Goal: Task Accomplishment & Management: Use online tool/utility

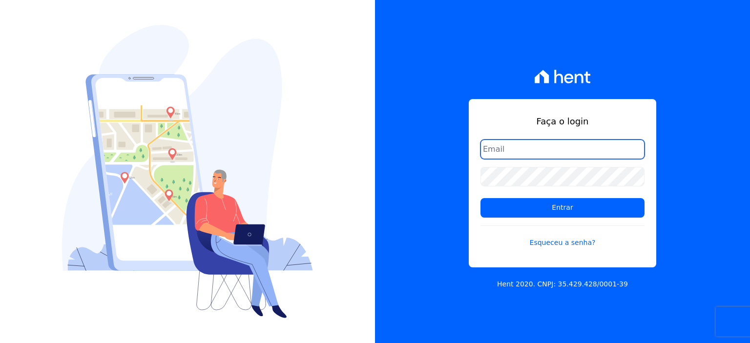
click at [568, 154] on input "email" at bounding box center [562, 150] width 164 height 20
type input "[PERSON_NAME][EMAIL_ADDRESS][PERSON_NAME][DOMAIN_NAME]"
click at [616, 152] on input "[PERSON_NAME][EMAIL_ADDRESS][PERSON_NAME][DOMAIN_NAME]" at bounding box center [562, 150] width 164 height 20
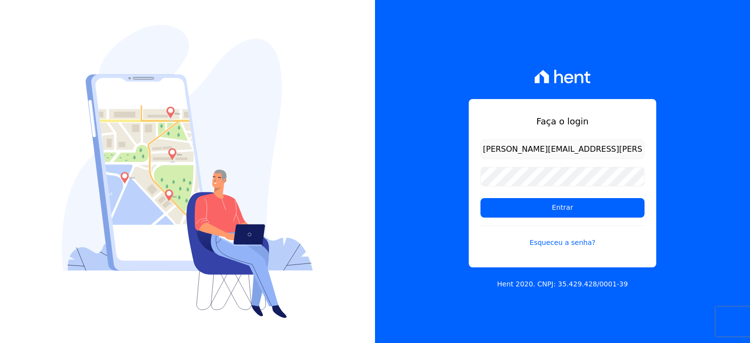
click at [609, 168] on form "[PERSON_NAME][EMAIL_ADDRESS][PERSON_NAME][DOMAIN_NAME] Entrar Esqueceu a senha?" at bounding box center [562, 200] width 164 height 120
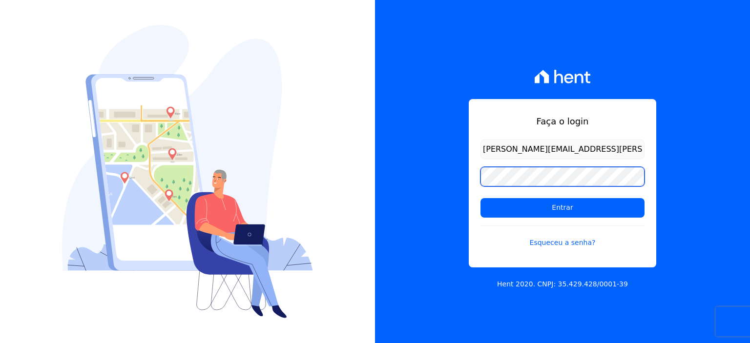
click at [480, 198] on input "Entrar" at bounding box center [562, 208] width 164 height 20
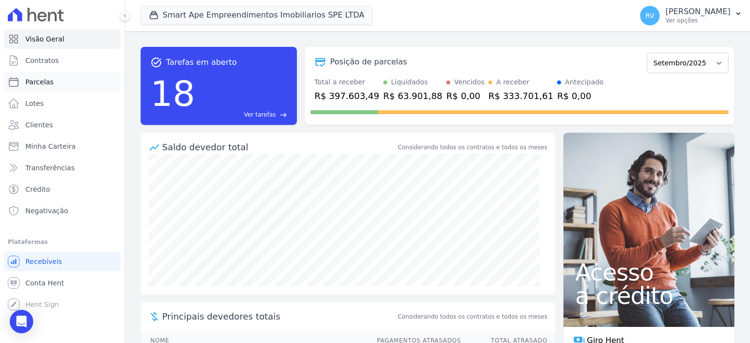
click at [52, 83] on link "Parcelas" at bounding box center [62, 82] width 117 height 20
select select
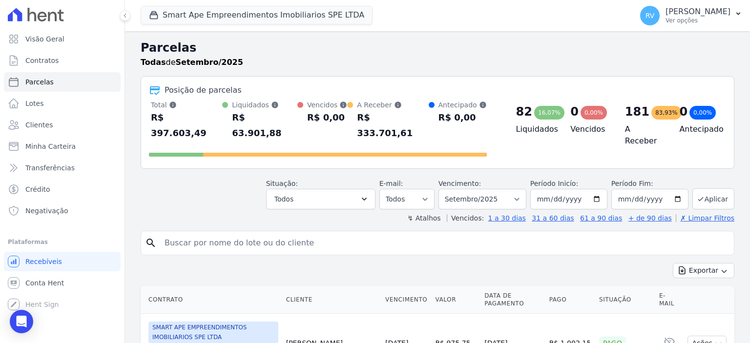
click at [213, 233] on input "search" at bounding box center [444, 243] width 571 height 20
paste input "[PERSON_NAME] [PERSON_NAME]"
type input "[PERSON_NAME] [PERSON_NAME]"
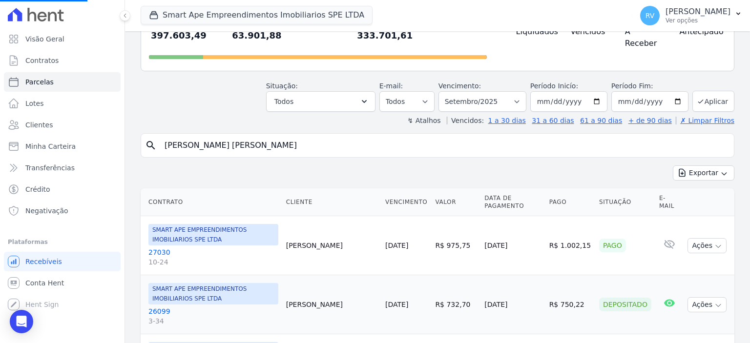
scroll to position [146, 0]
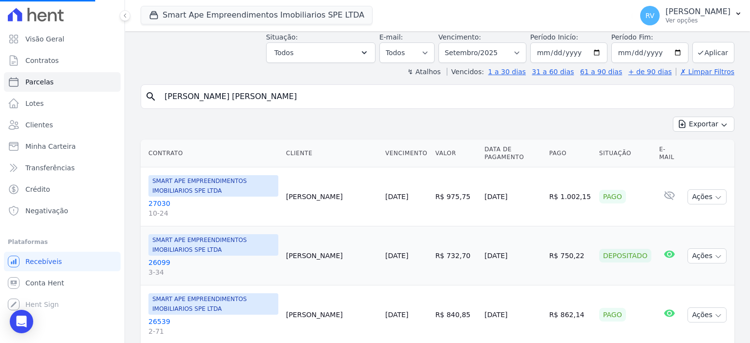
select select
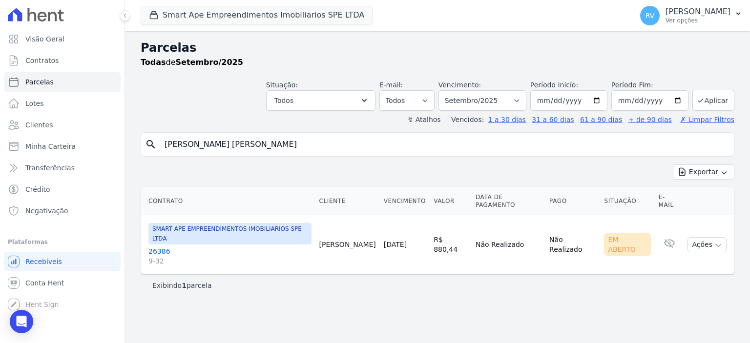
click at [161, 247] on link "26386 9-32" at bounding box center [229, 257] width 163 height 20
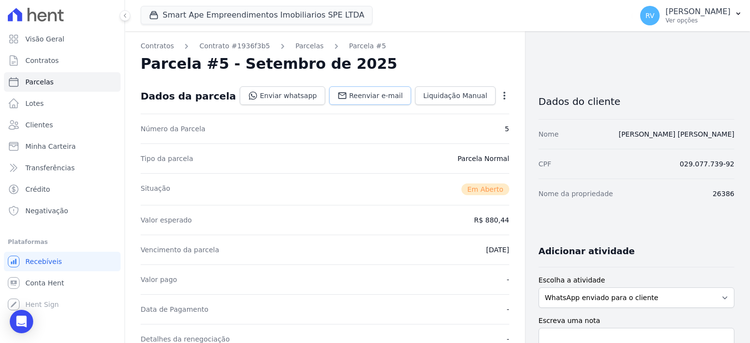
click at [391, 89] on link "Reenviar e-mail" at bounding box center [370, 95] width 82 height 19
